Goal: Submit feedback/report problem

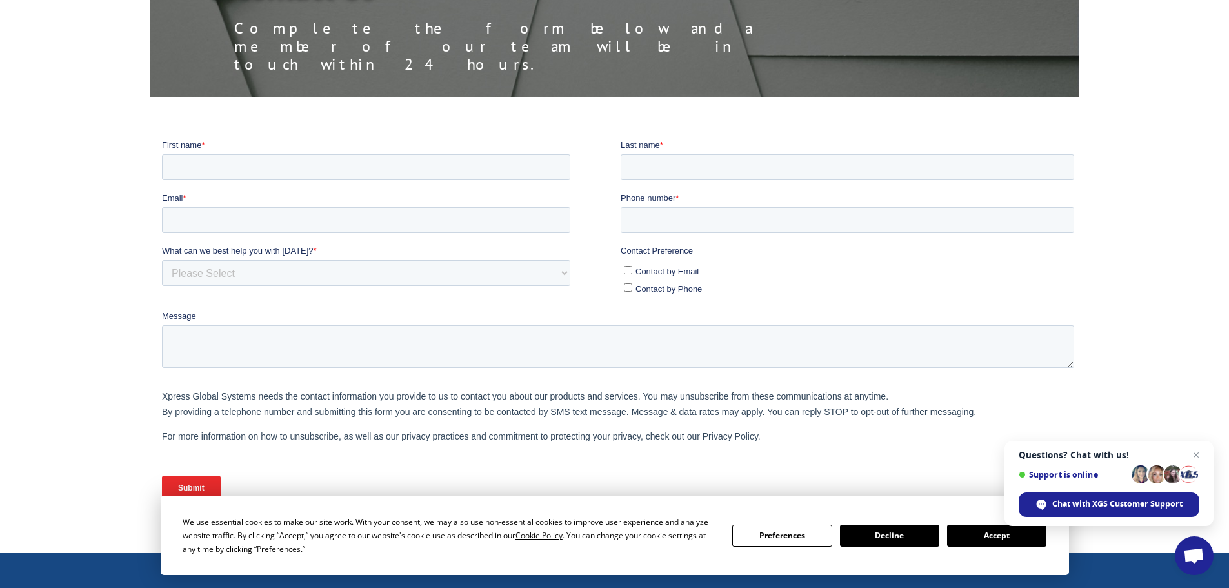
scroll to position [64, 0]
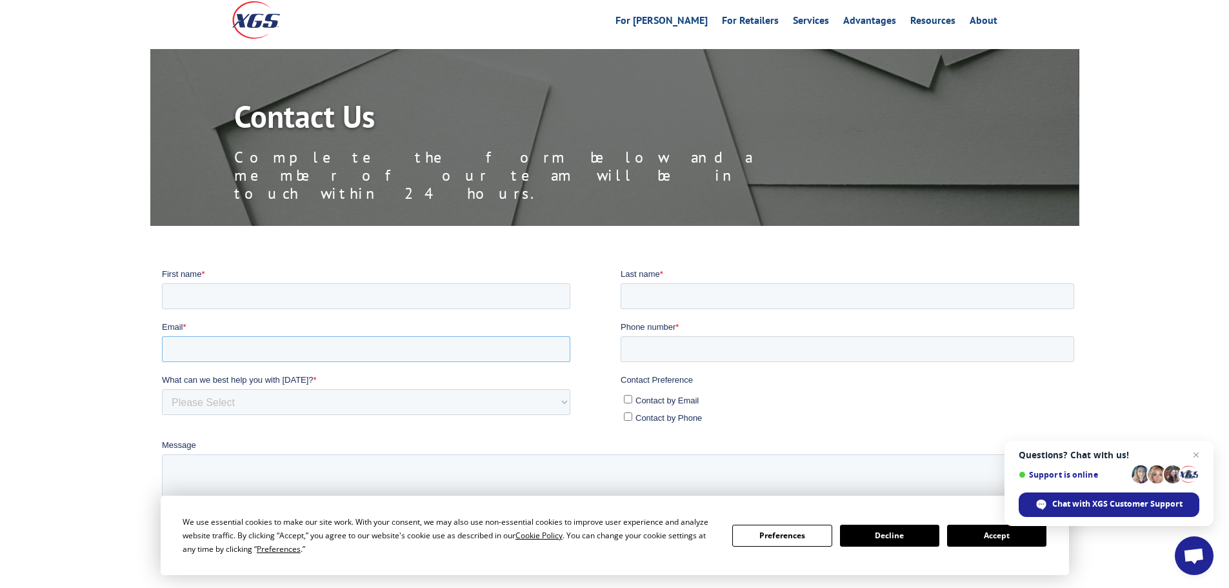
click at [227, 339] on input "Email *" at bounding box center [365, 348] width 408 height 26
paste input "[EMAIL_ADDRESS][PERSON_NAME][DOMAIN_NAME]"
type input "[EMAIL_ADDRESS][PERSON_NAME][DOMAIN_NAME]"
click at [212, 294] on input "First name *" at bounding box center [365, 296] width 408 height 26
type input "[PERSON_NAME]"
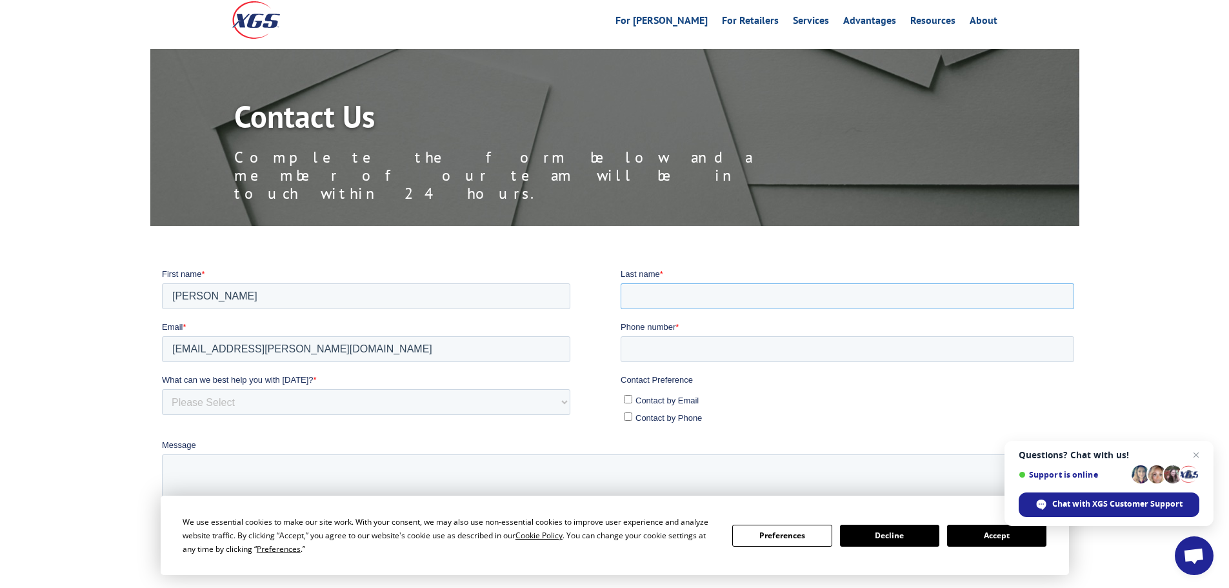
click at [681, 283] on input "Last name *" at bounding box center [846, 296] width 453 height 26
type input "[PERSON_NAME]"
click at [698, 355] on input "Phone number *" at bounding box center [846, 348] width 453 height 26
paste input "[PHONE_NUMBER]"
type input "[PHONE_NUMBER]"
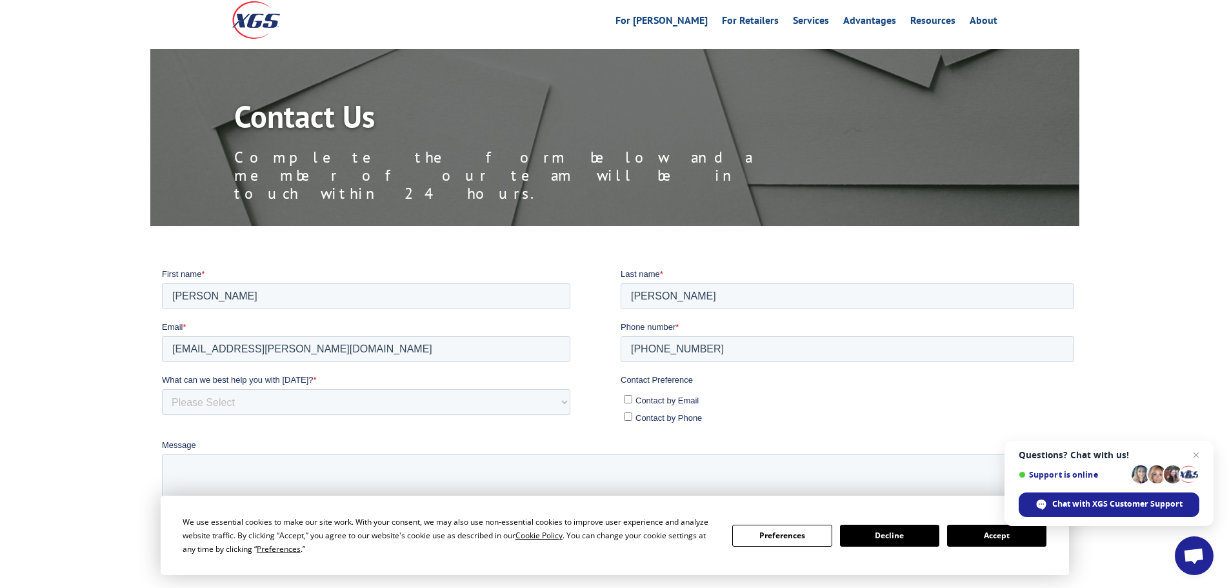
click at [630, 415] on input "Contact by Phone" at bounding box center [627, 416] width 8 height 8
checkbox input "true"
click at [218, 403] on select "Please Select Quoting, Opening New Account, or New Business Opportunity Shipmen…" at bounding box center [365, 401] width 408 height 26
select select "Other"
click at [161, 388] on select "Please Select Quoting, Opening New Account, or New Business Opportunity Shipmen…" at bounding box center [365, 401] width 408 height 26
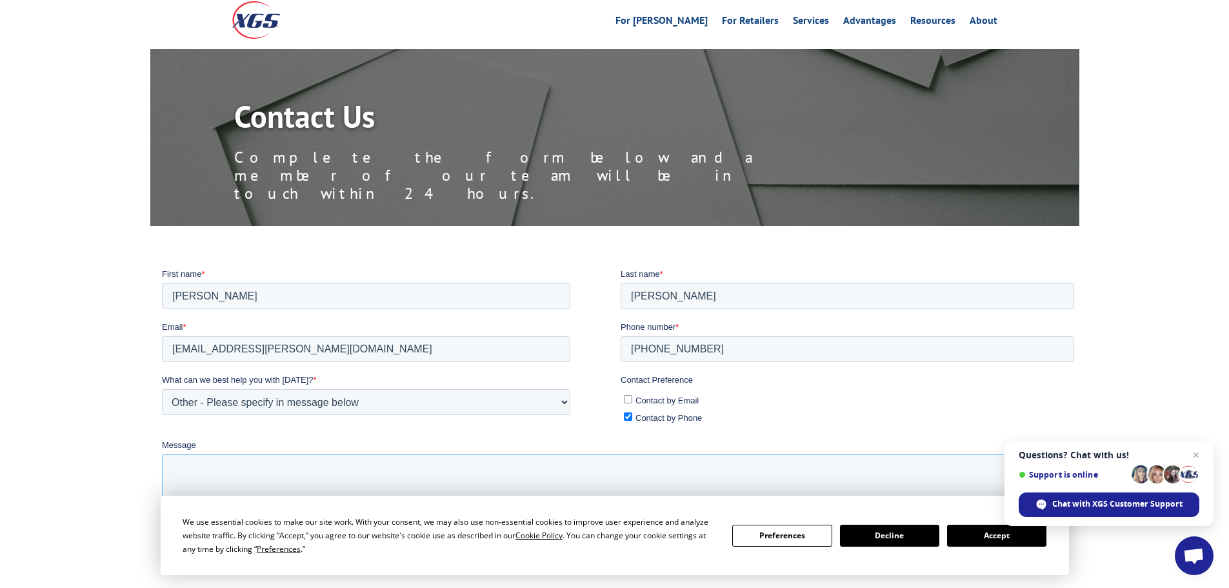
click at [266, 464] on textarea "Message" at bounding box center [617, 474] width 912 height 43
type textarea "please assist the customer for the item she has not receive"
click at [982, 534] on button "Accept" at bounding box center [996, 535] width 99 height 22
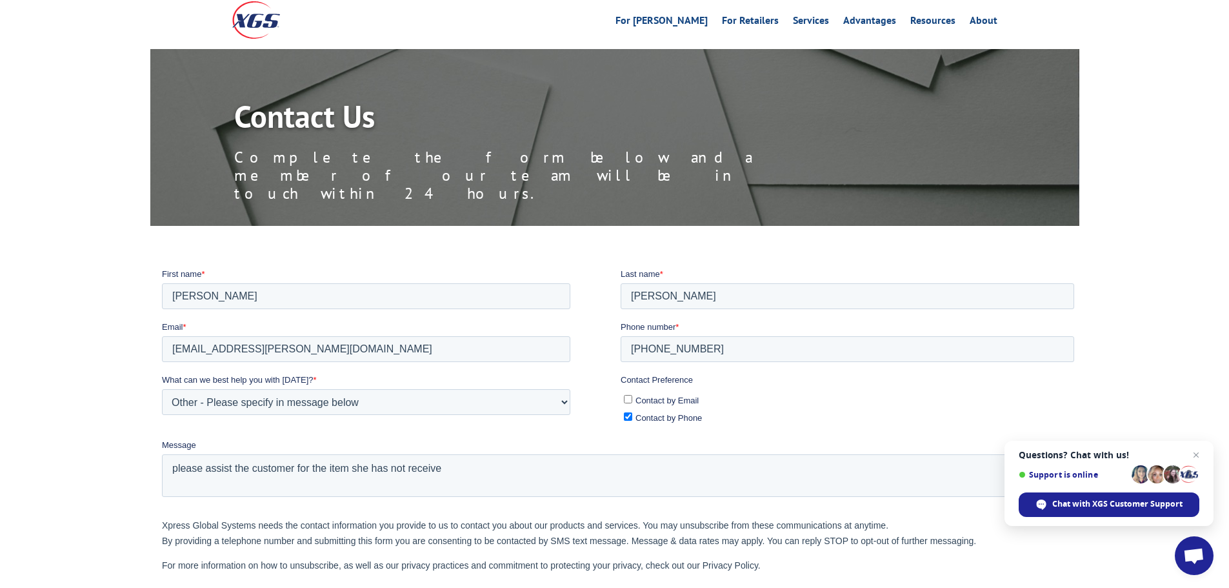
scroll to position [258, 0]
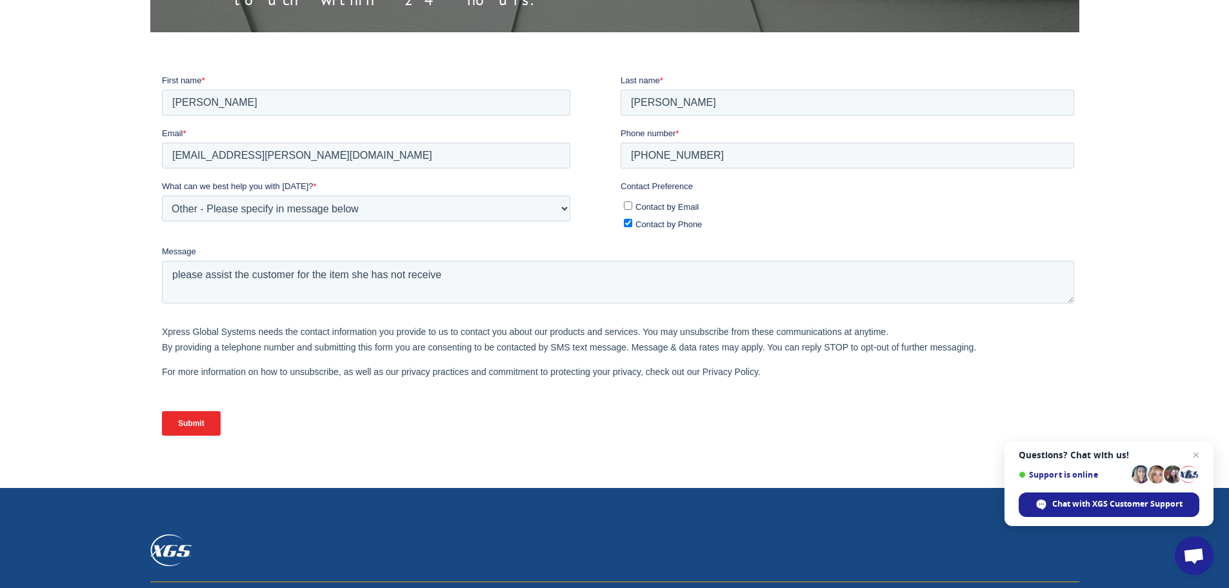
click at [184, 421] on input "Submit" at bounding box center [190, 422] width 59 height 25
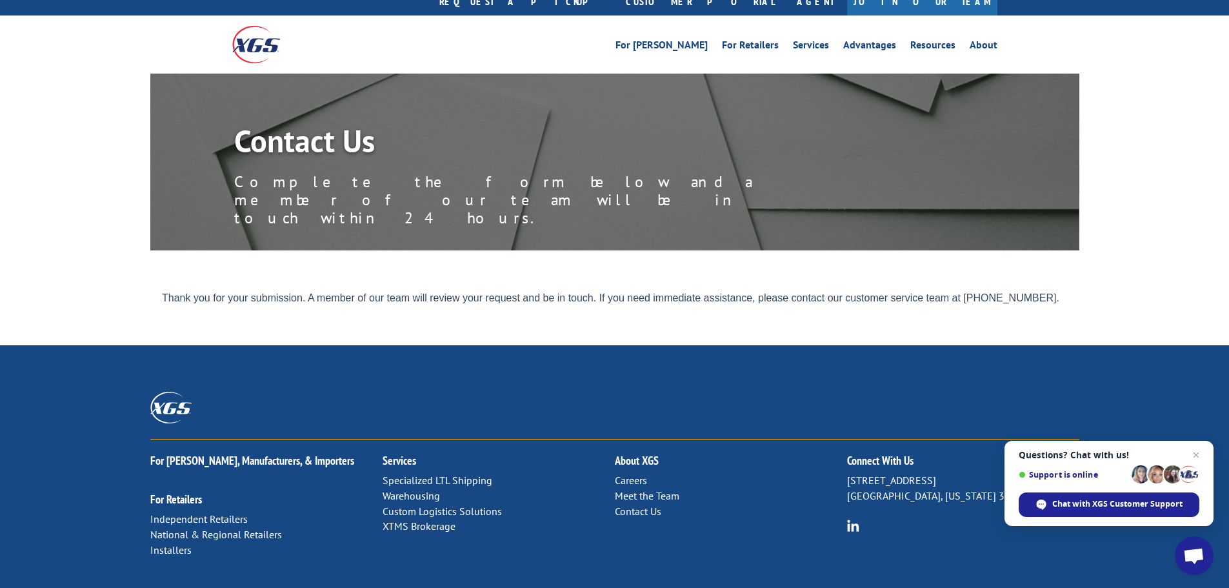
scroll to position [0, 0]
